Goal: Task Accomplishment & Management: Complete application form

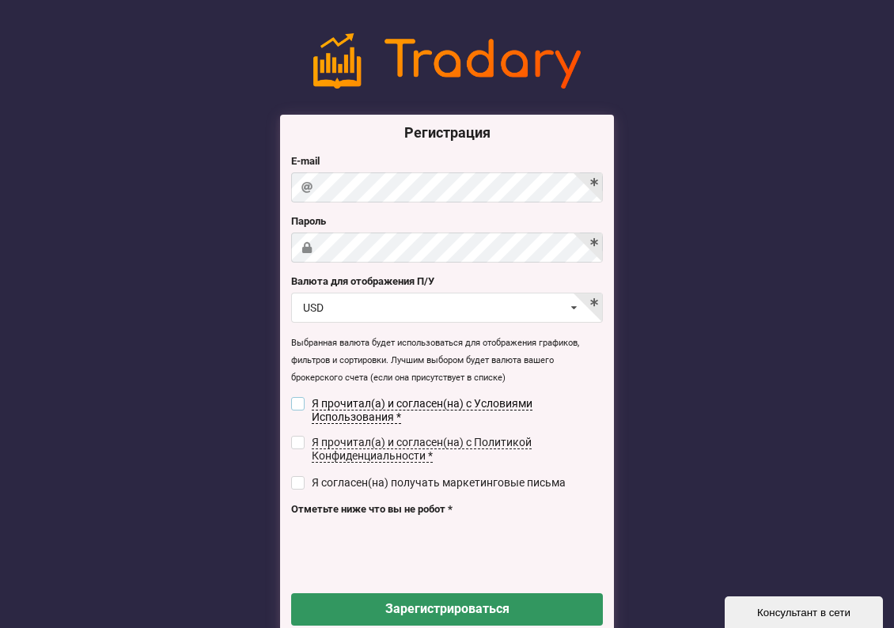
click at [299, 398] on input "checkbox" at bounding box center [297, 403] width 13 height 13
checkbox input "true"
click at [298, 436] on input "checkbox" at bounding box center [297, 442] width 13 height 13
checkbox input "true"
click at [295, 475] on div "Я согласен(на) получать маркетинговые письма" at bounding box center [447, 483] width 312 height 16
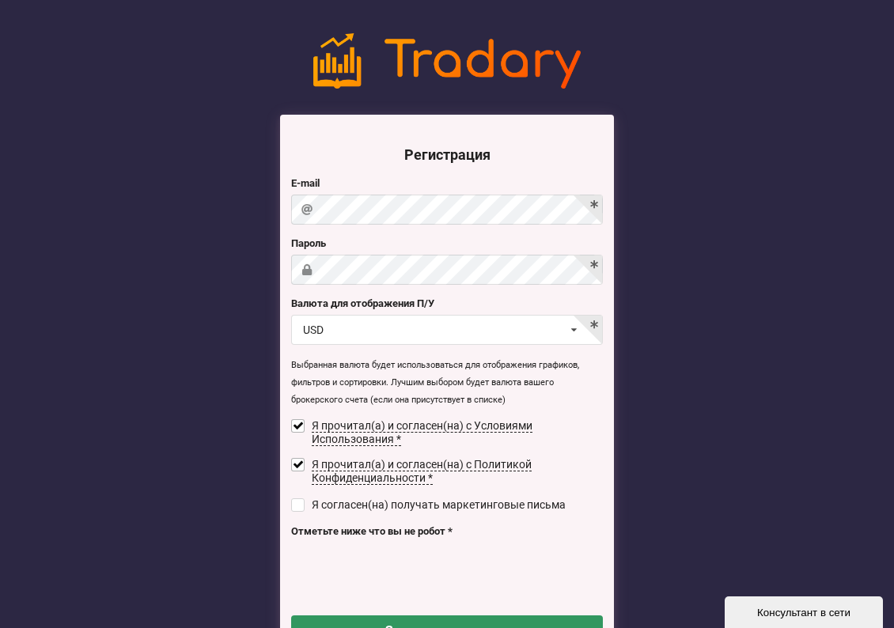
click at [297, 488] on div "Регистрация E-mail [GEOGRAPHIC_DATA] Валюта для отображения П/У USD USD RUB EUR…" at bounding box center [447, 387] width 334 height 544
click at [299, 498] on input "checkbox" at bounding box center [297, 504] width 13 height 13
checkbox input "true"
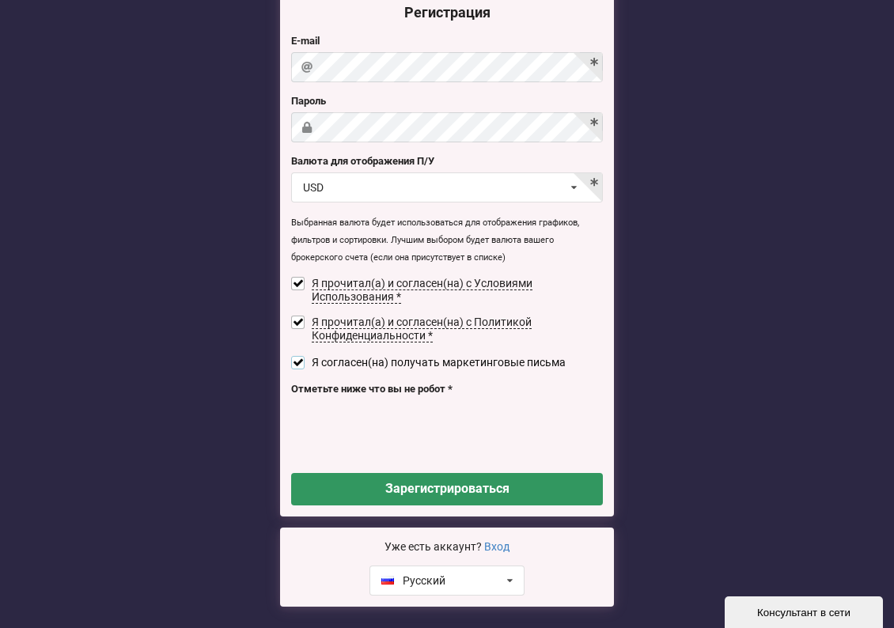
scroll to position [207, 0]
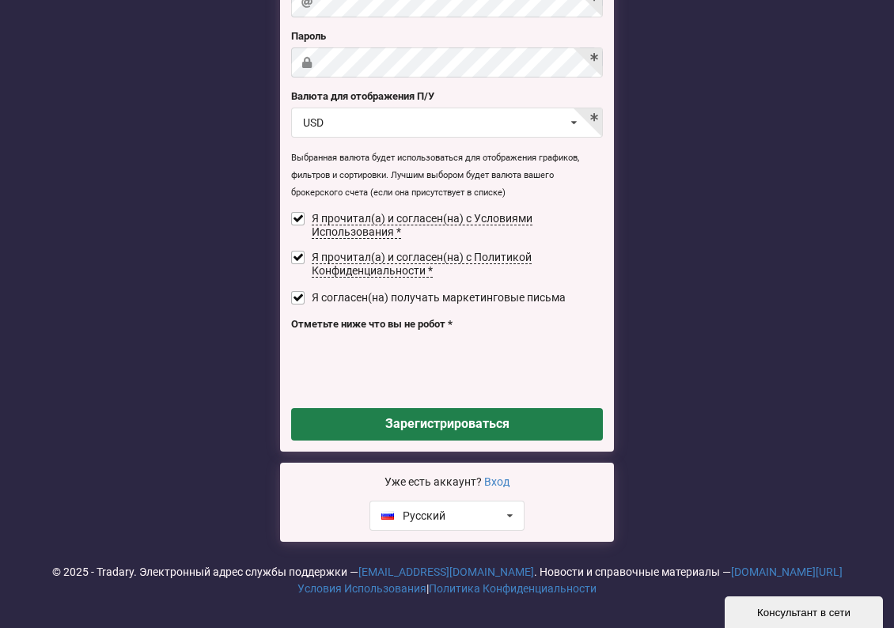
click at [454, 423] on button "Зарегистрироваться" at bounding box center [447, 424] width 312 height 32
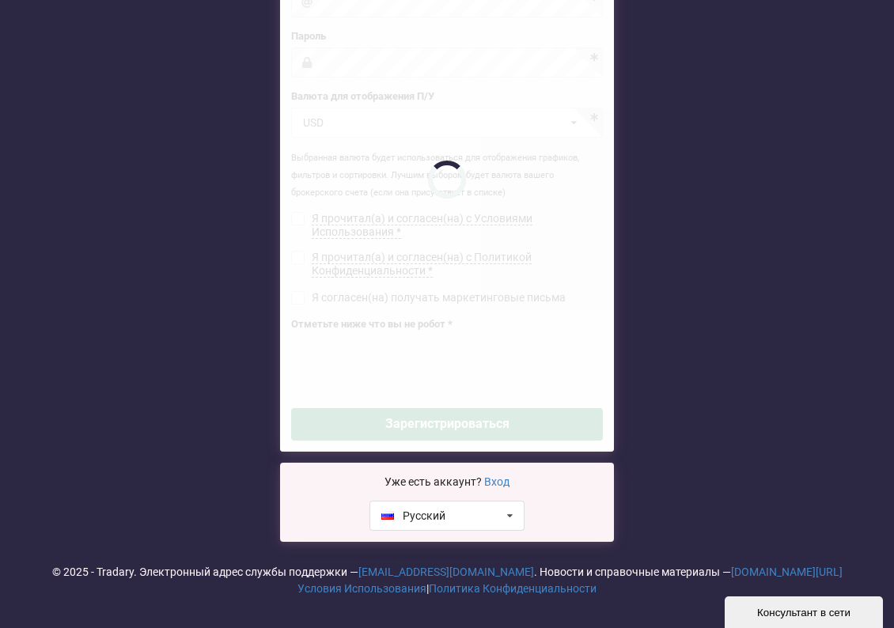
checkbox input "false"
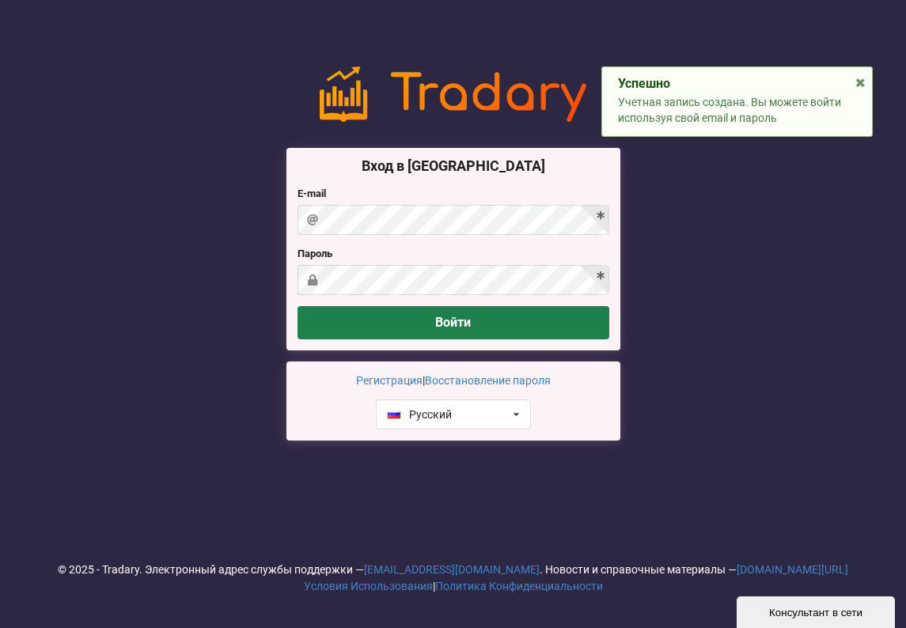
click at [426, 328] on button "Войти" at bounding box center [453, 322] width 312 height 32
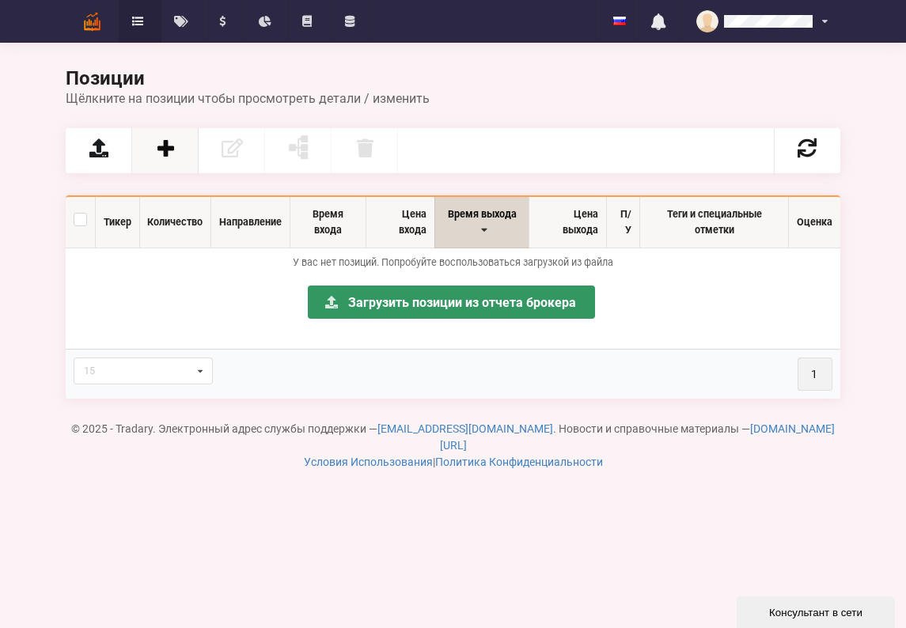
click at [165, 151] on icon at bounding box center [165, 147] width 22 height 19
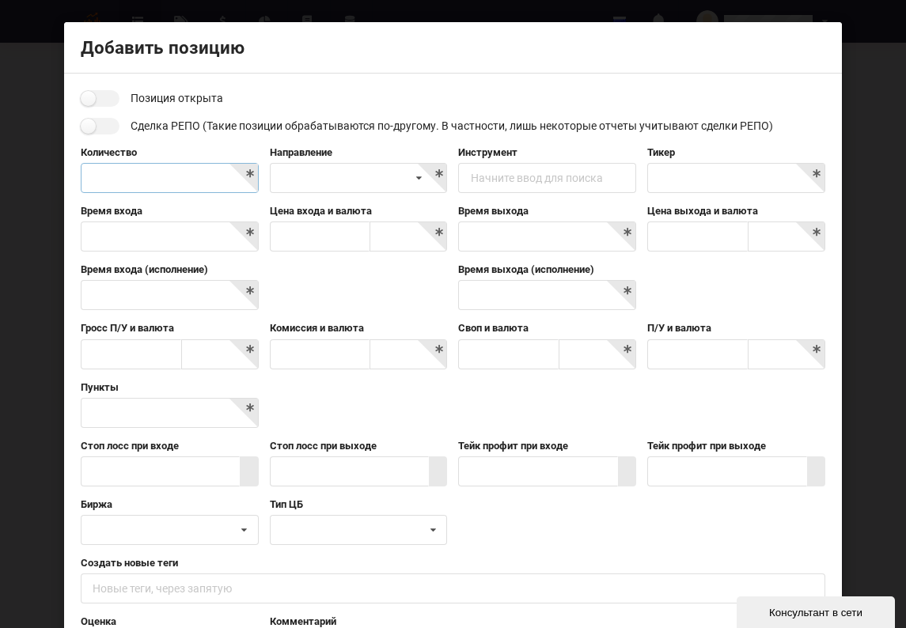
click at [181, 172] on input "text" at bounding box center [170, 178] width 178 height 30
click at [249, 171] on input "text" at bounding box center [170, 178] width 178 height 30
click at [205, 182] on input "text" at bounding box center [170, 178] width 178 height 30
click at [342, 181] on div "Короткая Длинная" at bounding box center [359, 178] width 178 height 30
click at [528, 172] on div "Начните ввод для поиска" at bounding box center [537, 177] width 132 height 11
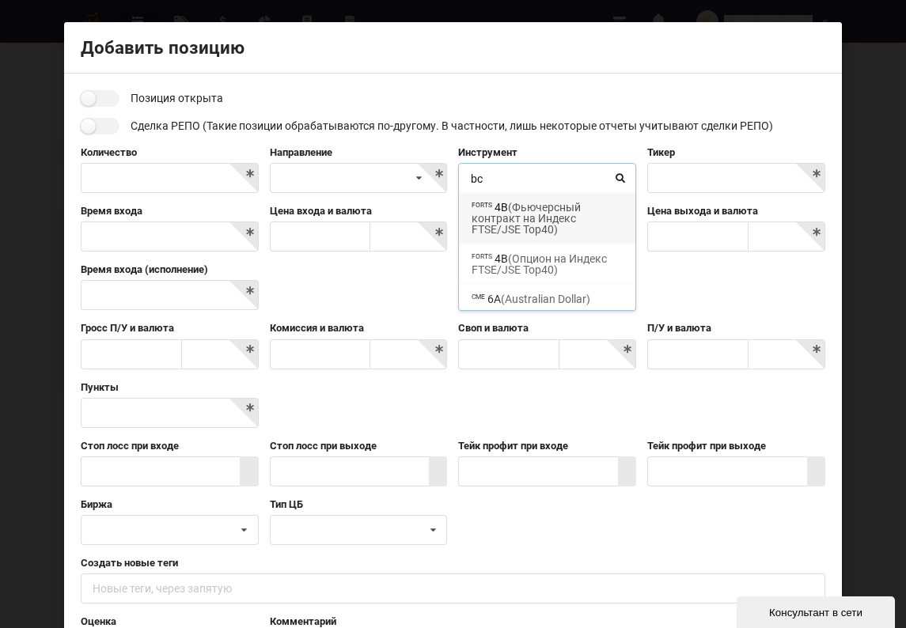
type input "b"
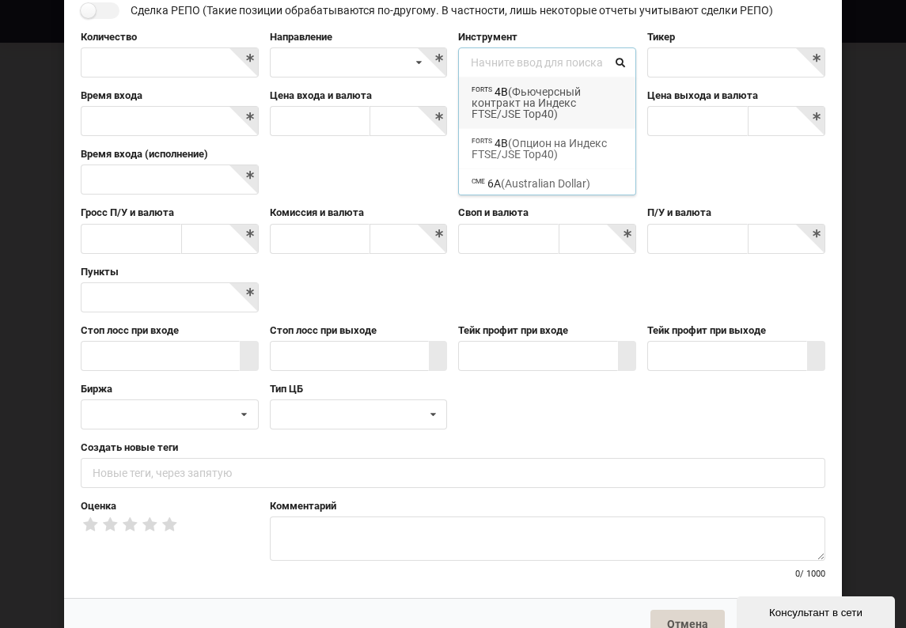
scroll to position [80, 0]
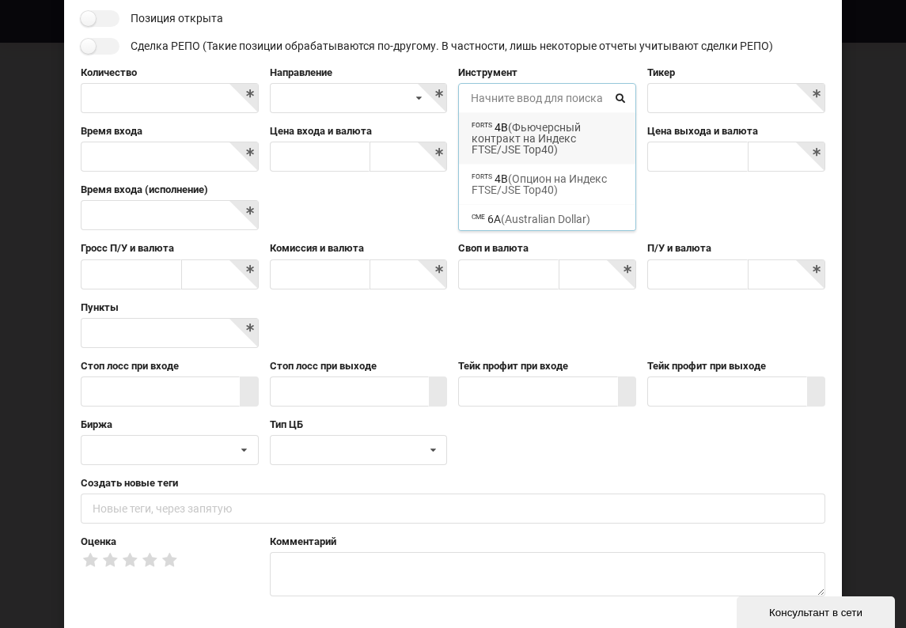
click at [497, 91] on input at bounding box center [548, 99] width 176 height 31
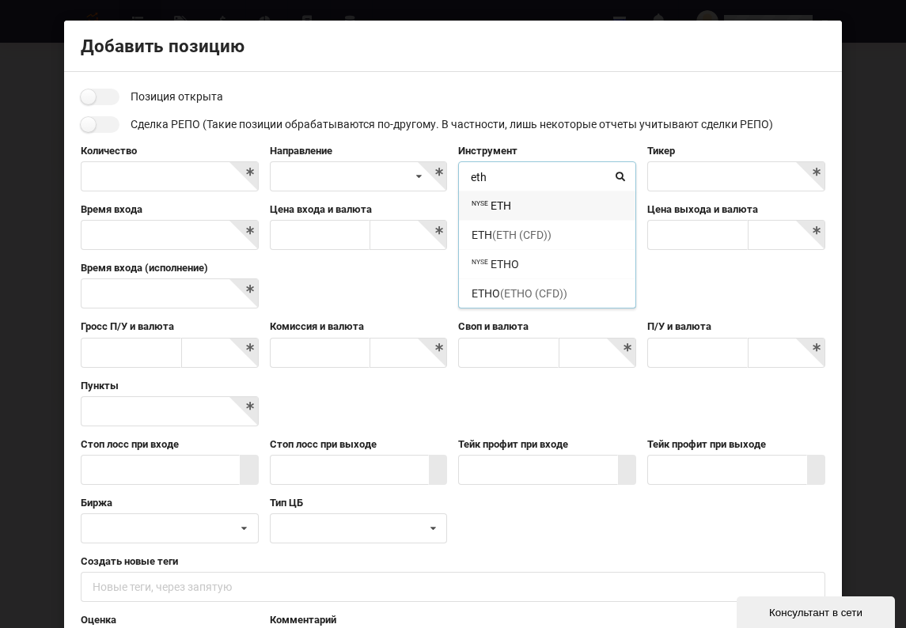
scroll to position [1, 0]
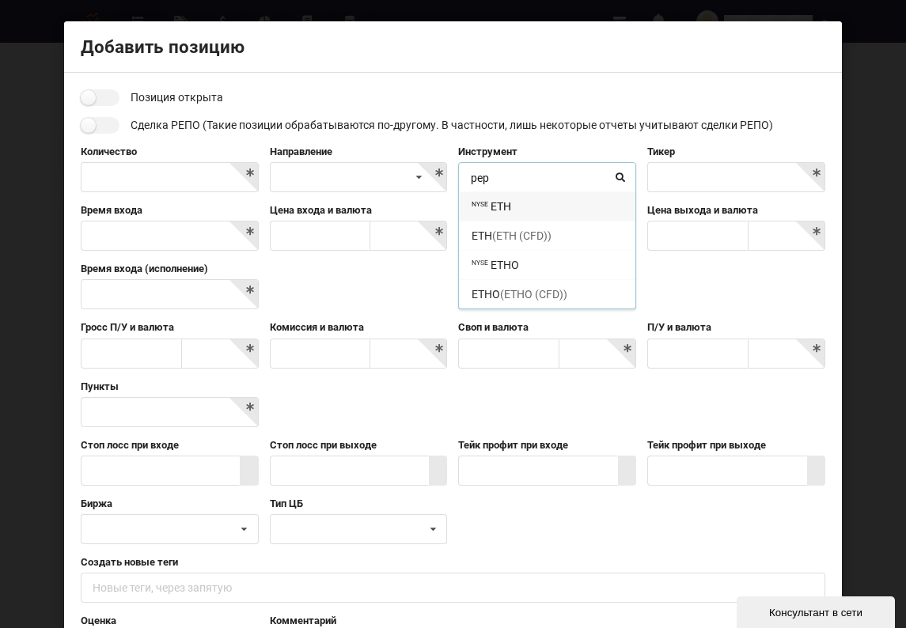
type input "pepe"
click at [516, 547] on div "Биржа AMEX CBOT CBOT/Globex CME CME/Globex COMEX" at bounding box center [452, 526] width 755 height 59
